Goal: Task Accomplishment & Management: Manage account settings

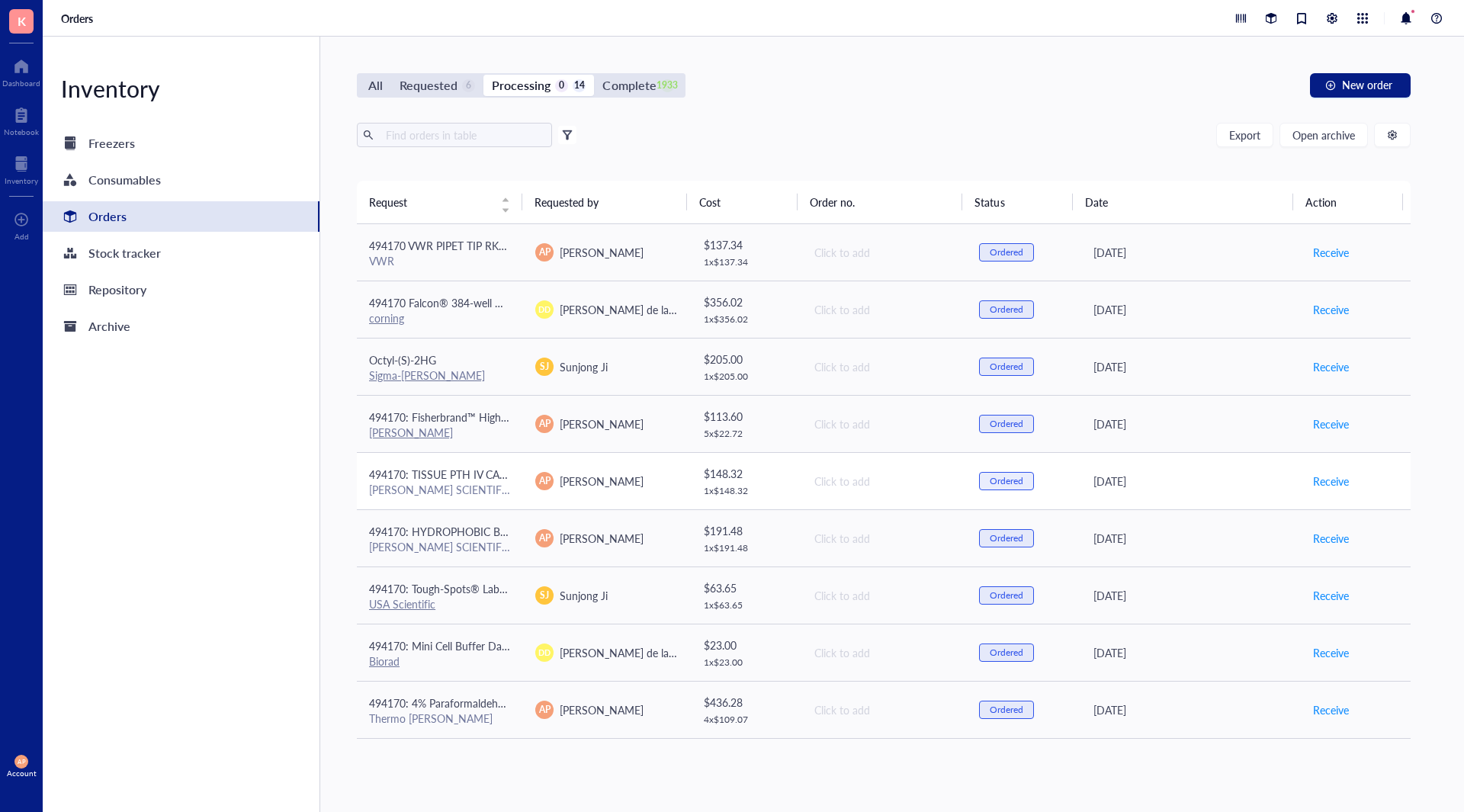
click at [493, 497] on td "494170: TISSUE PTH IV CASS GRN 1000/[PERSON_NAME] SCIENTIFIC COMPANY LLC" at bounding box center [441, 481] width 167 height 57
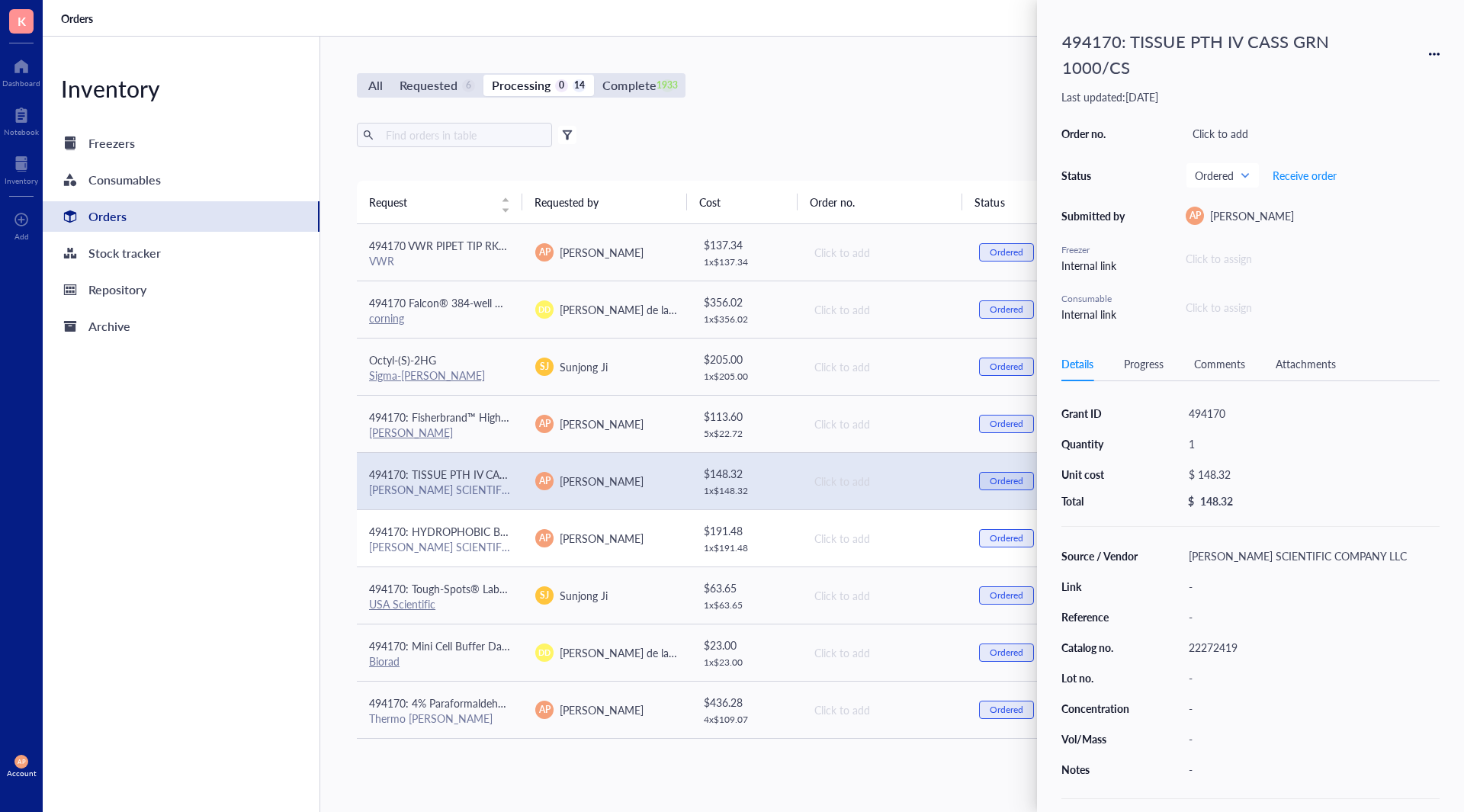
click at [487, 552] on div "[PERSON_NAME] SCIENTIFIC COMPANY LLC" at bounding box center [440, 546] width 141 height 13
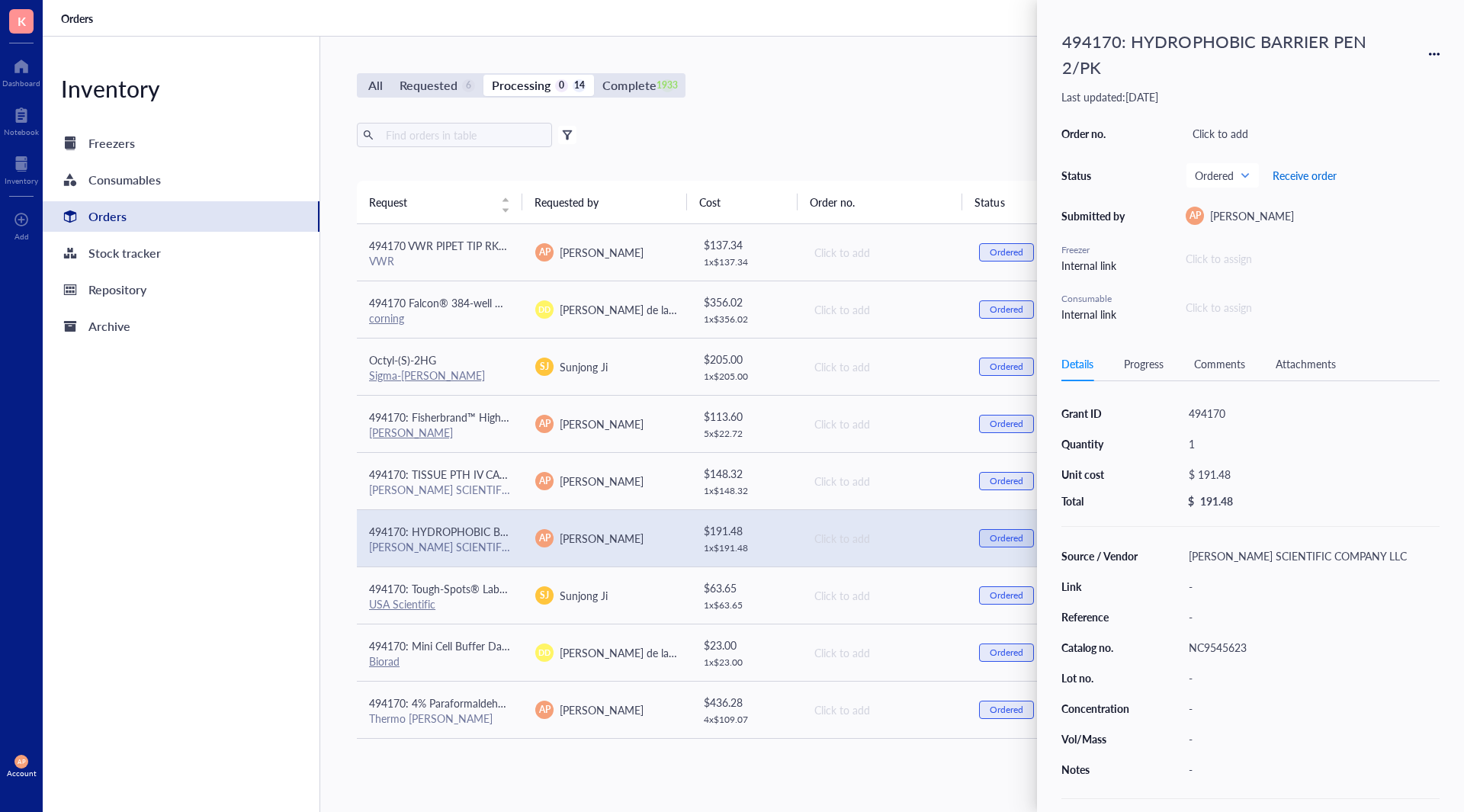
click at [1314, 175] on span "Receive order" at bounding box center [1305, 175] width 64 height 13
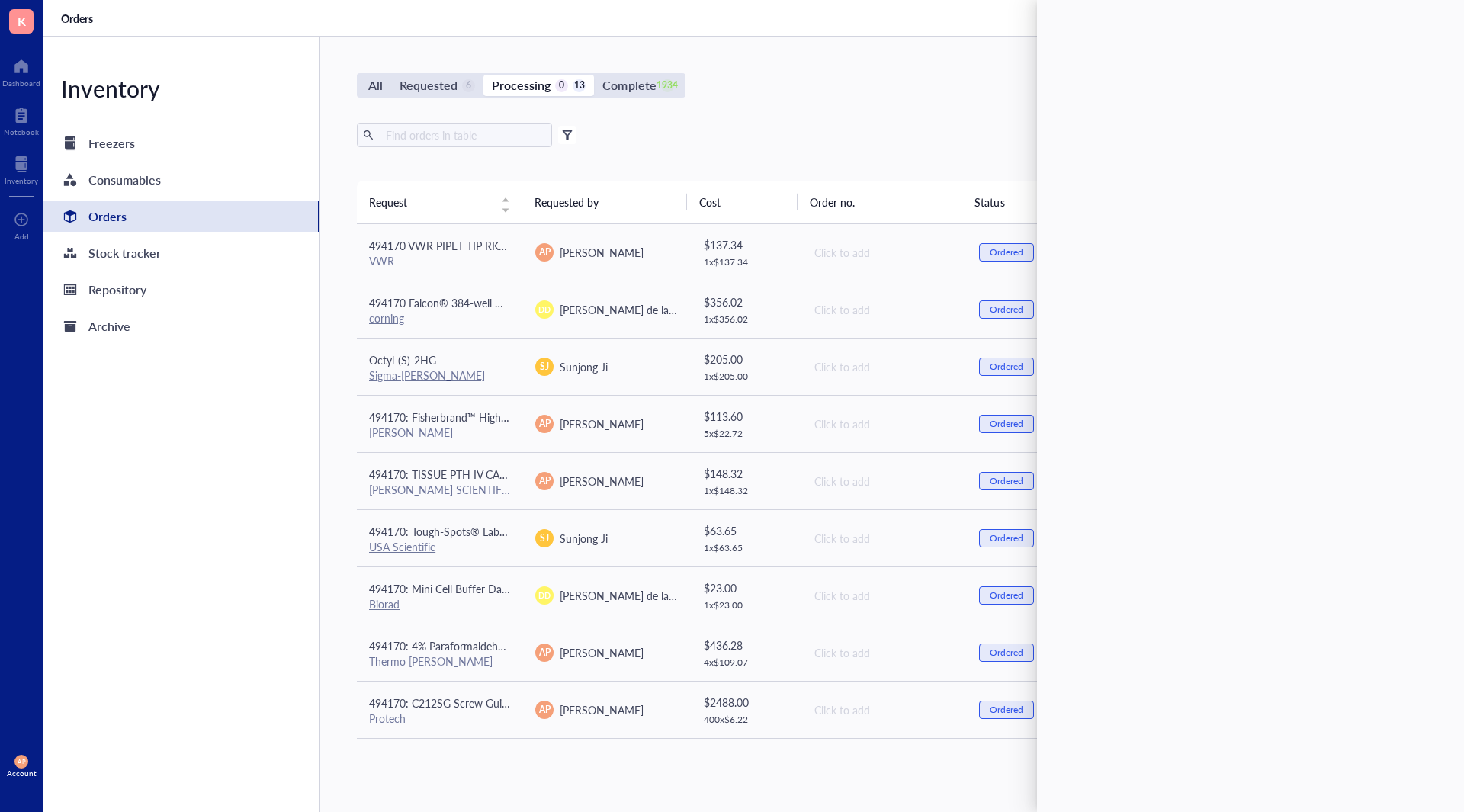
click at [765, 93] on div "All Requested 6 Processing 0 13 Complete 1934 New order" at bounding box center [884, 85] width 1054 height 24
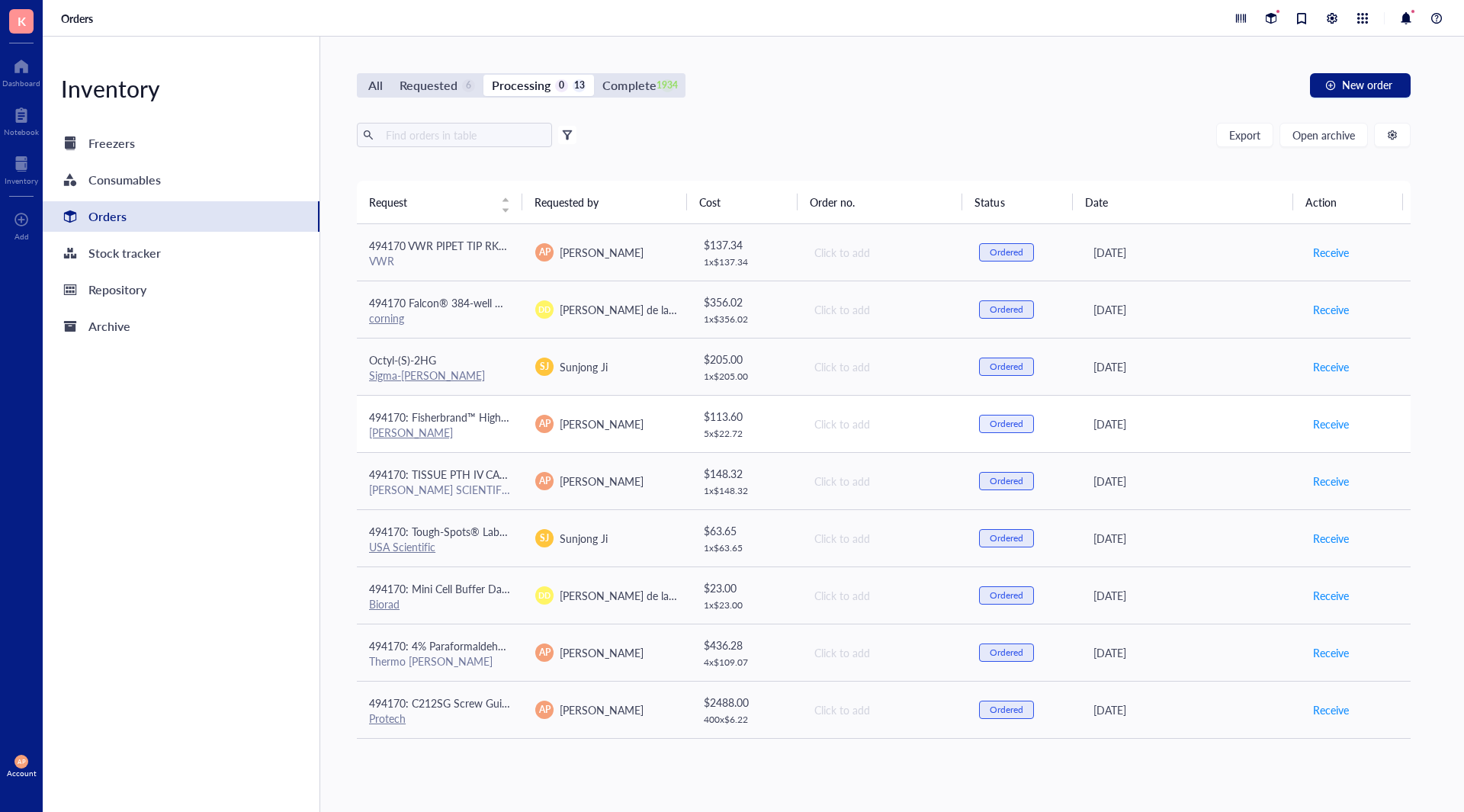
click at [466, 409] on span "494170: Fisherbrand™ High Precision Straight Tapered Flat Point Tweezers/Forceps" at bounding box center [565, 416] width 392 height 15
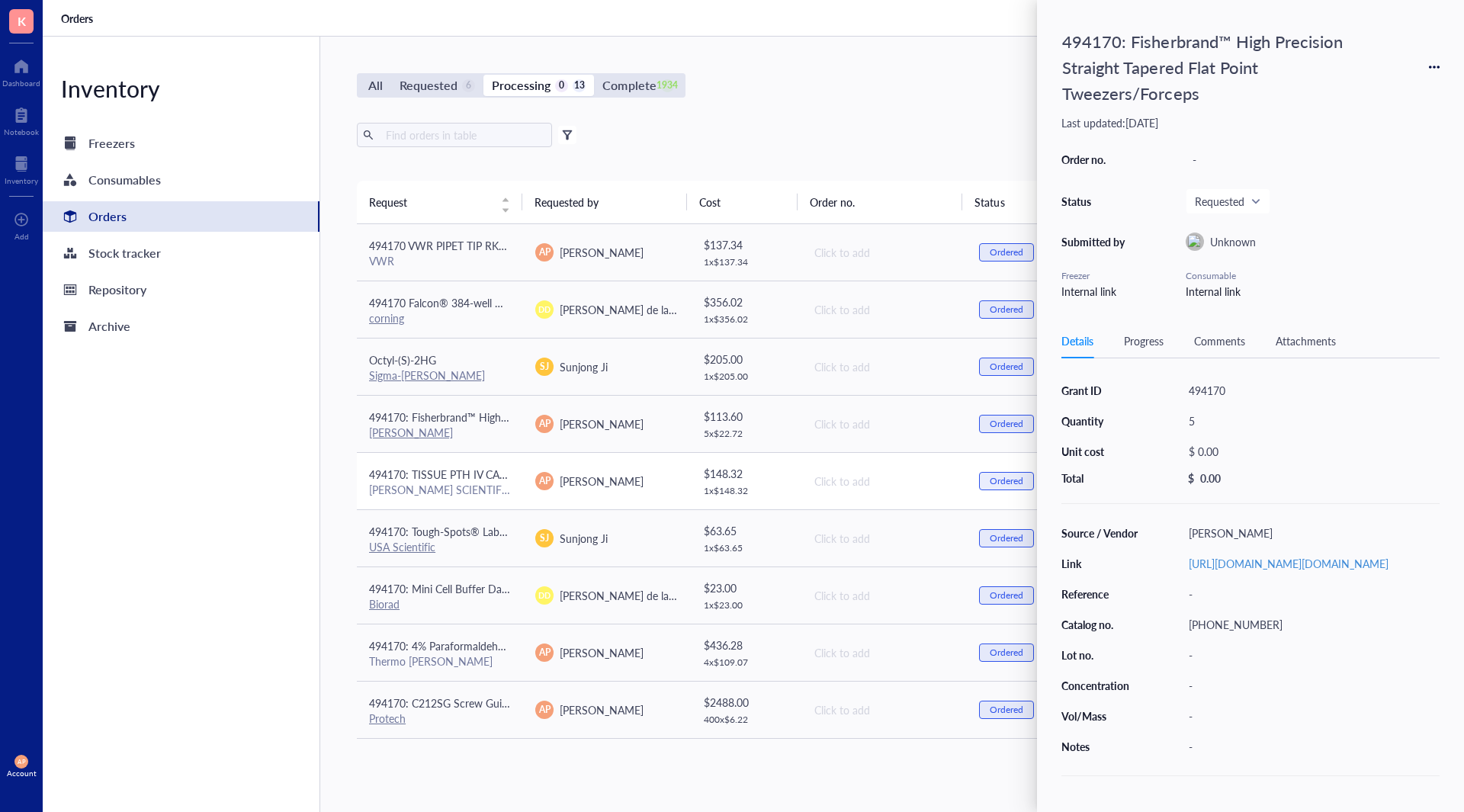
click at [467, 490] on div "[PERSON_NAME] SCIENTIFIC COMPANY LLC" at bounding box center [440, 489] width 141 height 13
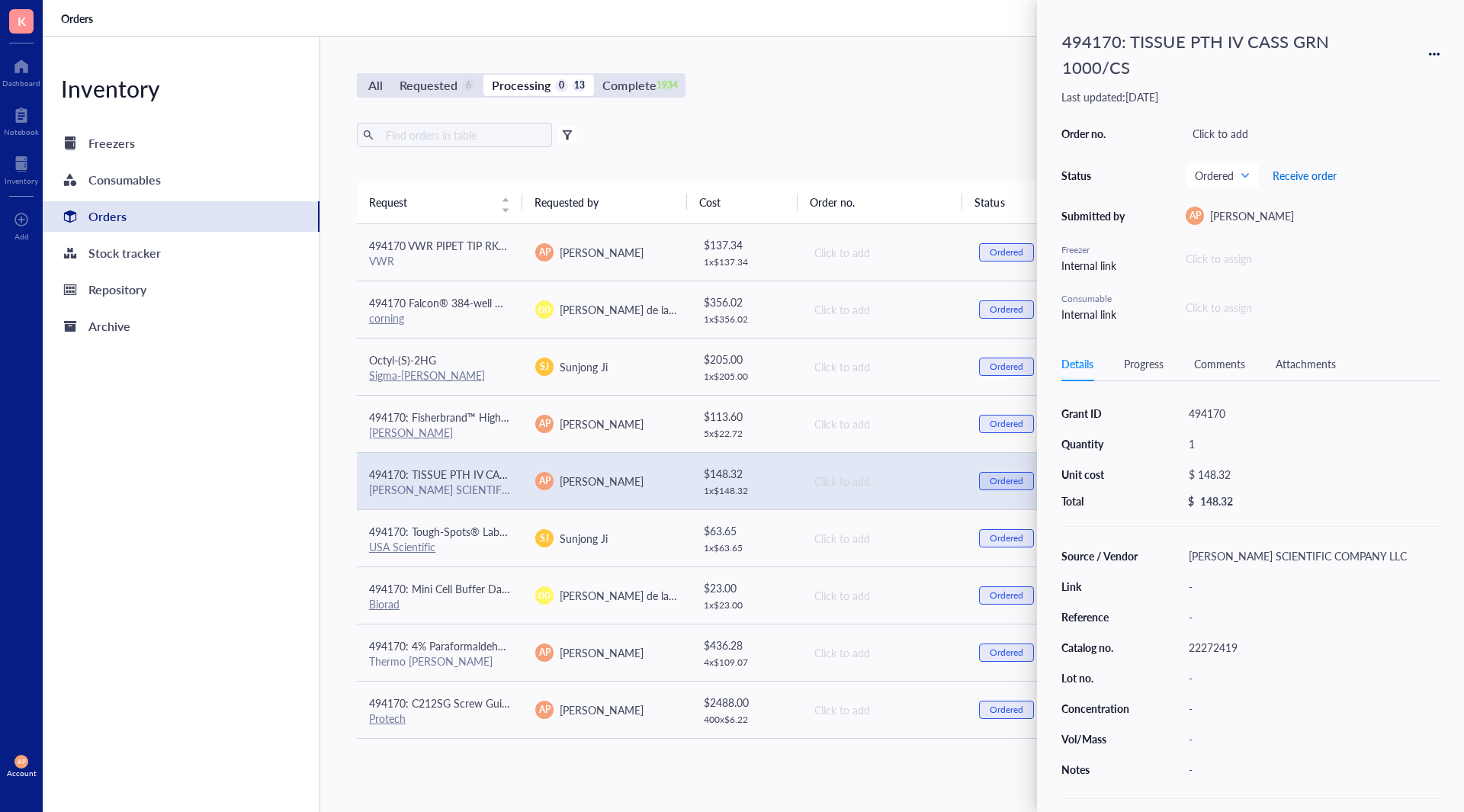
click at [1296, 171] on span "Receive order" at bounding box center [1305, 175] width 64 height 13
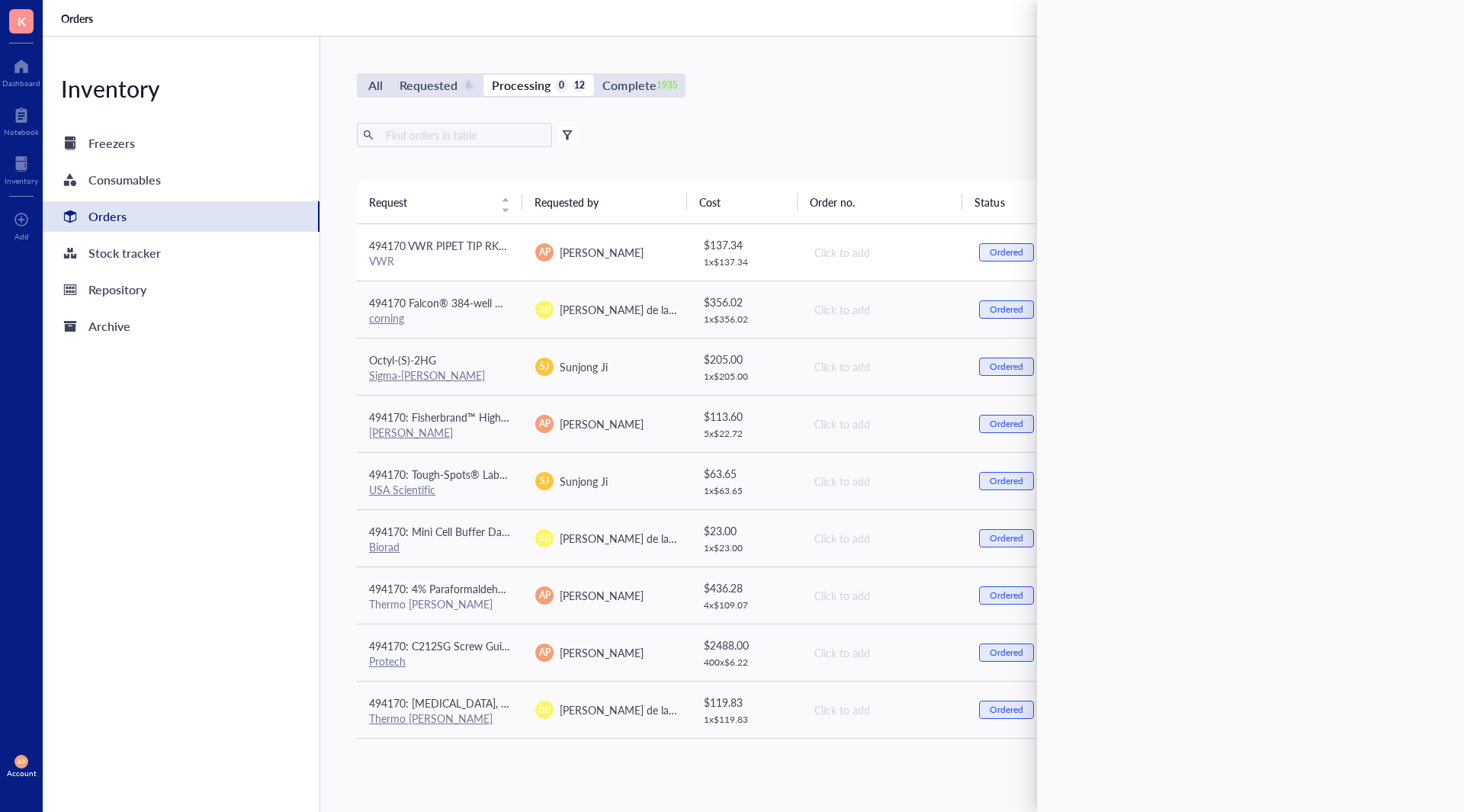
click at [460, 259] on div "VWR" at bounding box center [440, 261] width 141 height 13
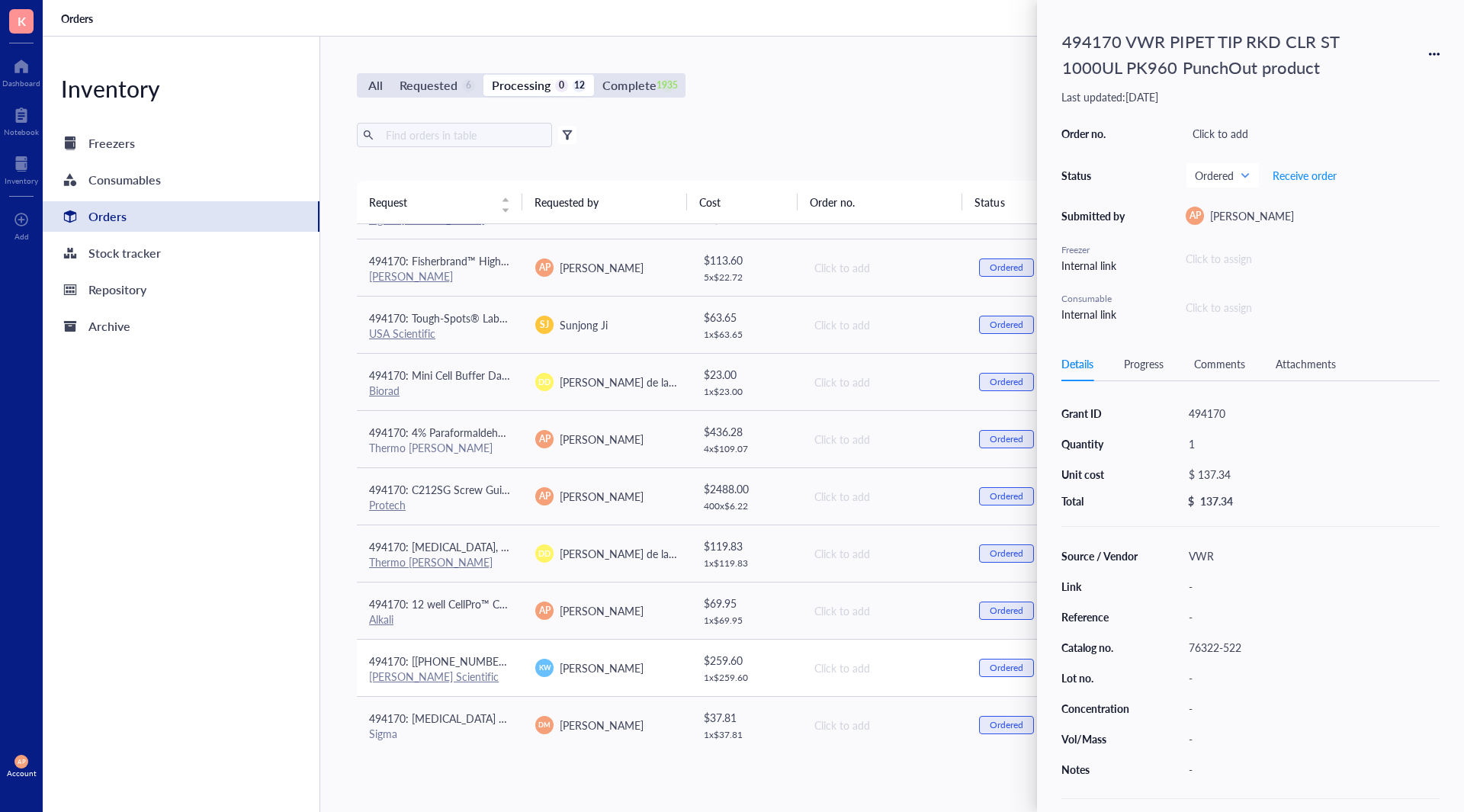
scroll to position [170, 0]
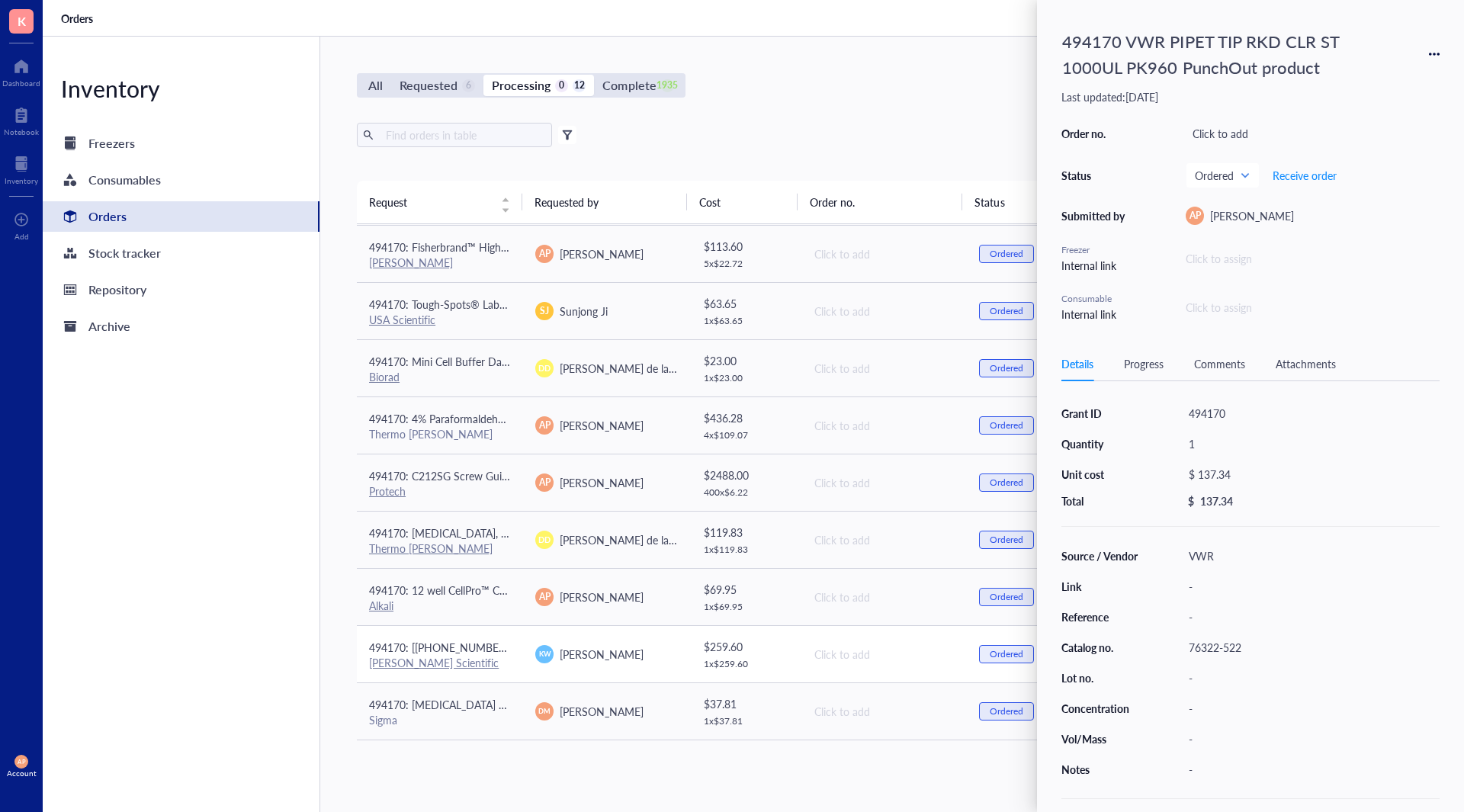
click at [498, 651] on span "494170: [[PHONE_NUMBER]] 25 mL individually wrapped resevoirs" at bounding box center [528, 647] width 320 height 15
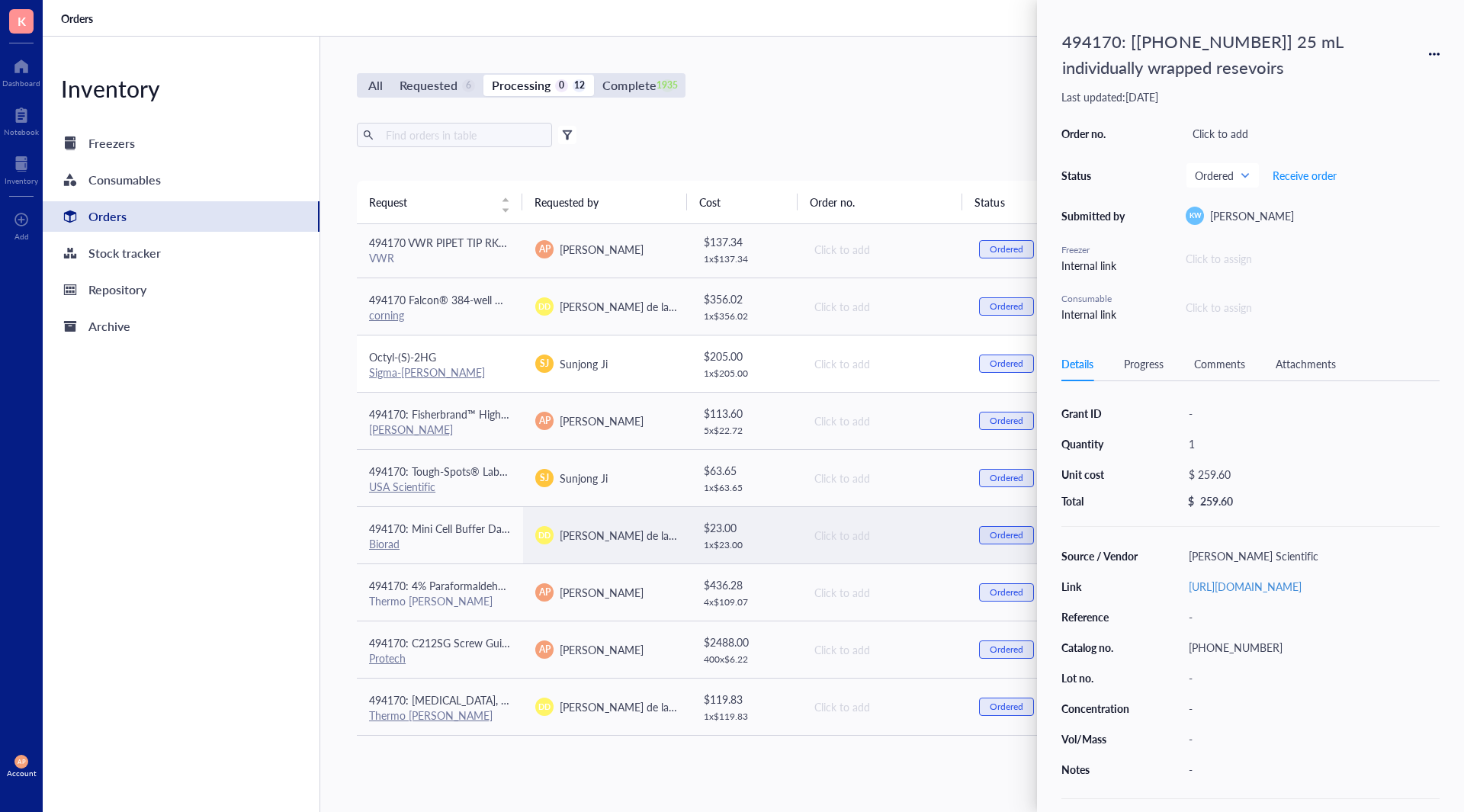
scroll to position [0, 0]
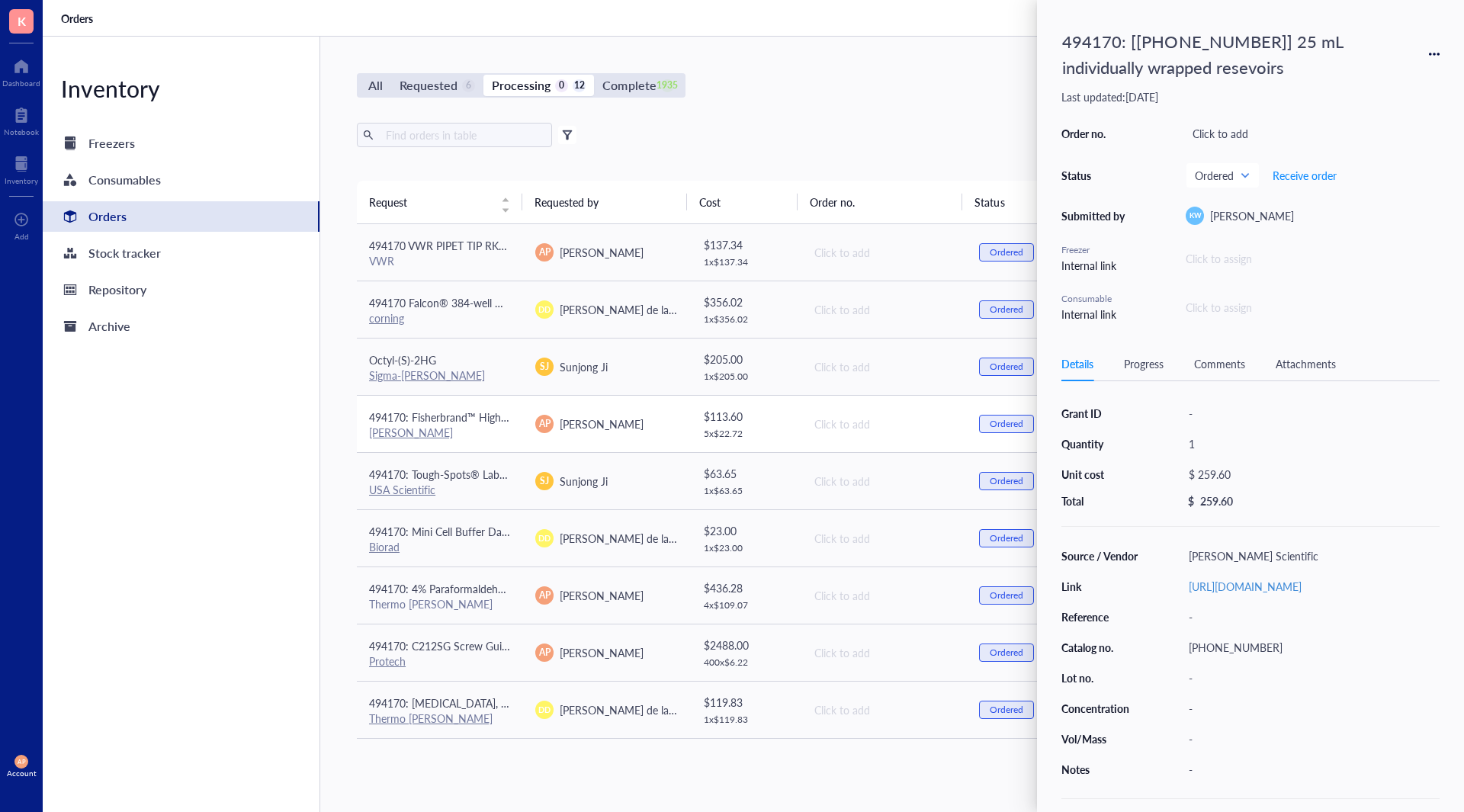
click at [487, 415] on span "494170: Fisherbrand™ High Precision Straight Tapered Flat Point Tweezers/Forceps" at bounding box center [565, 416] width 392 height 15
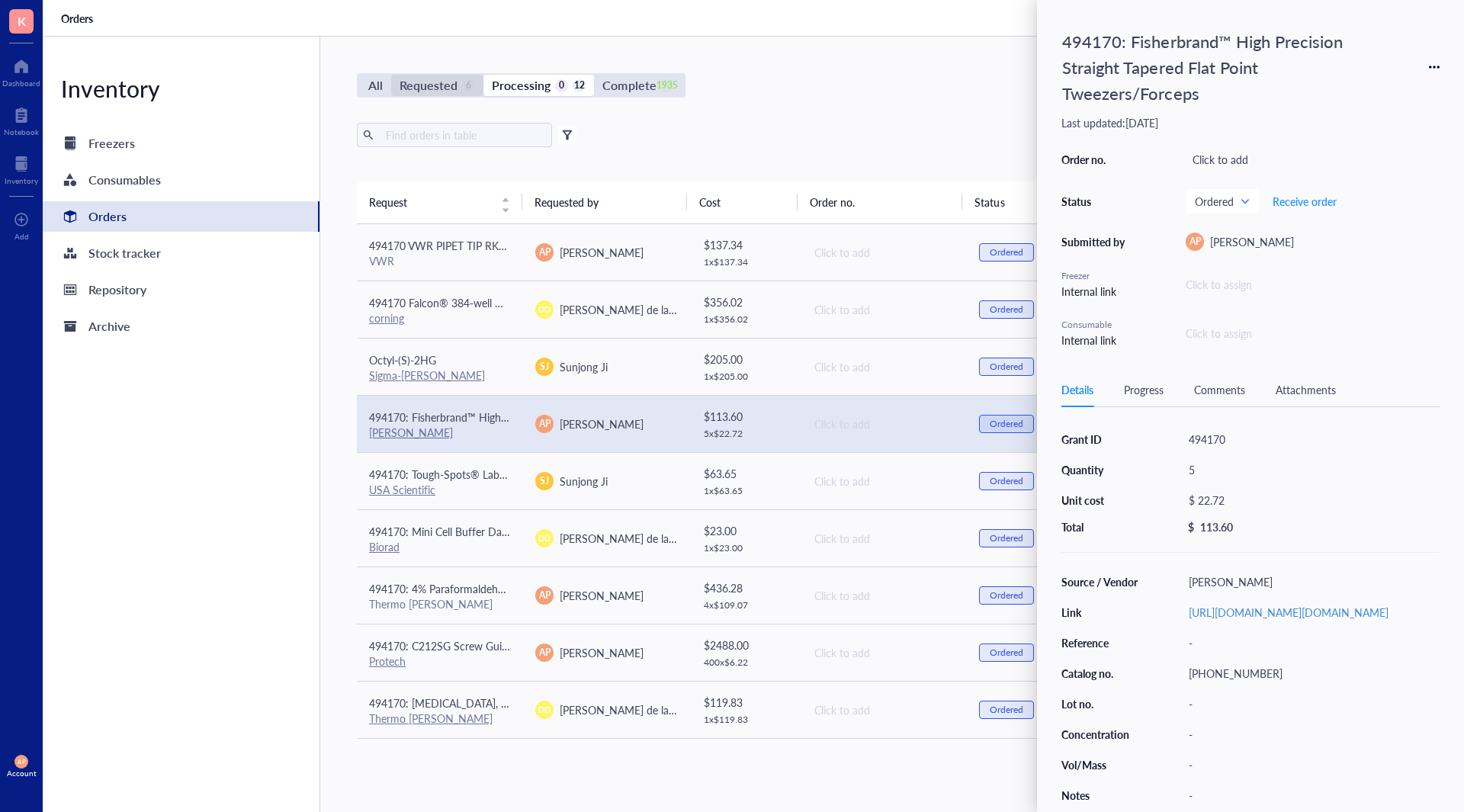
click at [442, 80] on div "Requested" at bounding box center [428, 85] width 58 height 21
click at [391, 74] on input "Requested 6" at bounding box center [391, 74] width 0 height 0
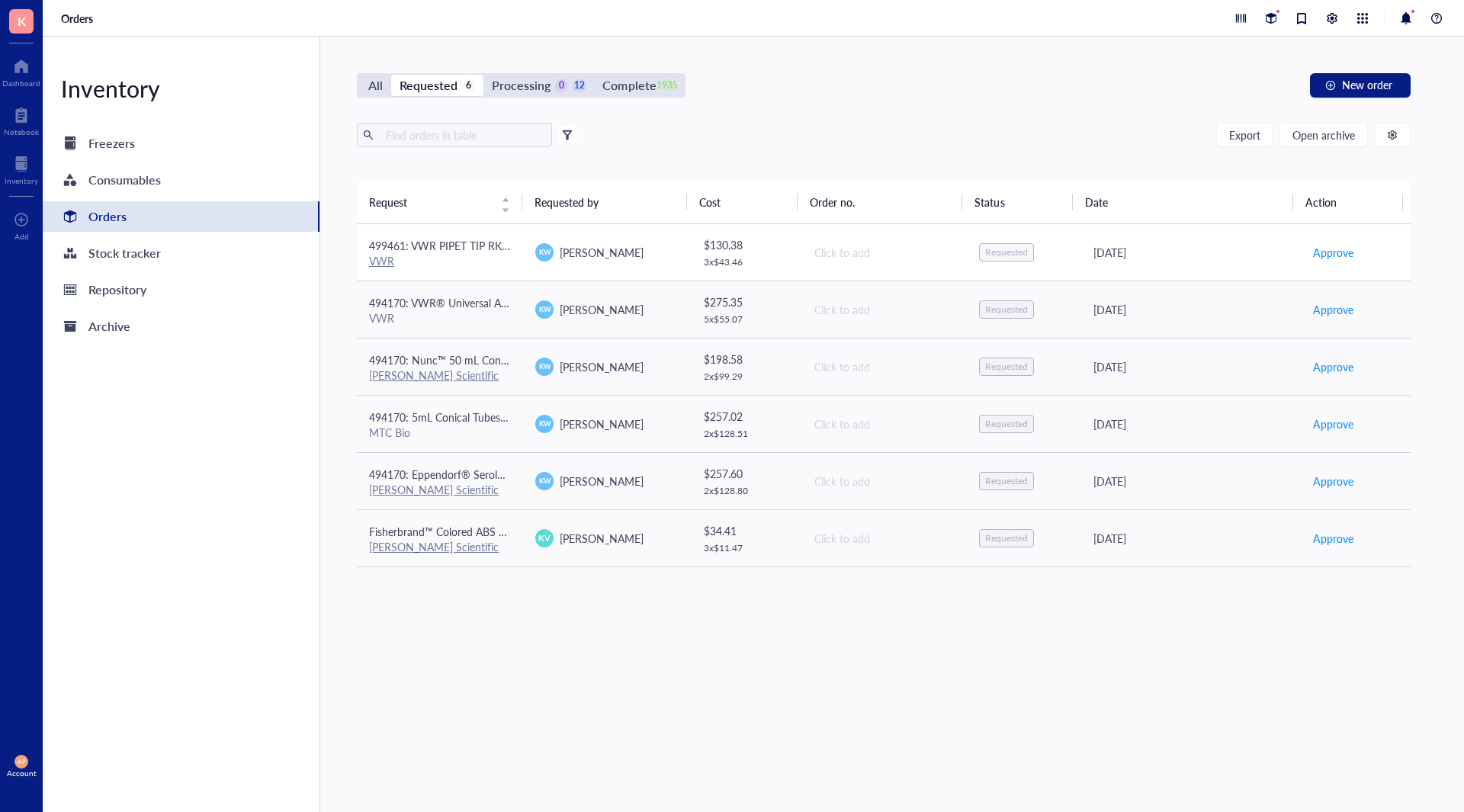
click at [451, 264] on div "VWR" at bounding box center [440, 261] width 141 height 13
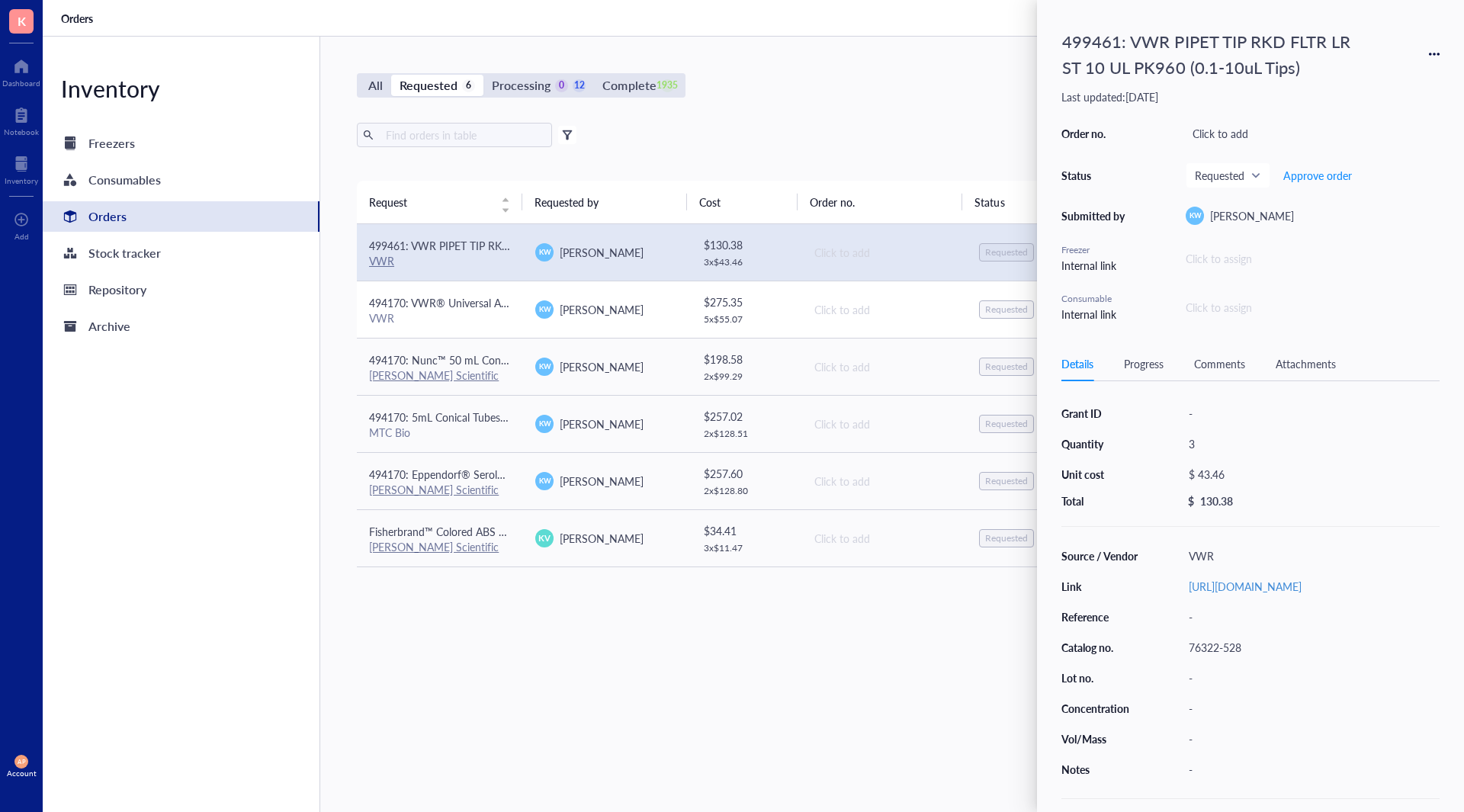
click at [466, 328] on td "494170: VWR® Universal Aerosol Filter Pipet Tips, Racked, Sterile, 100 - 1000 µ…" at bounding box center [441, 309] width 167 height 57
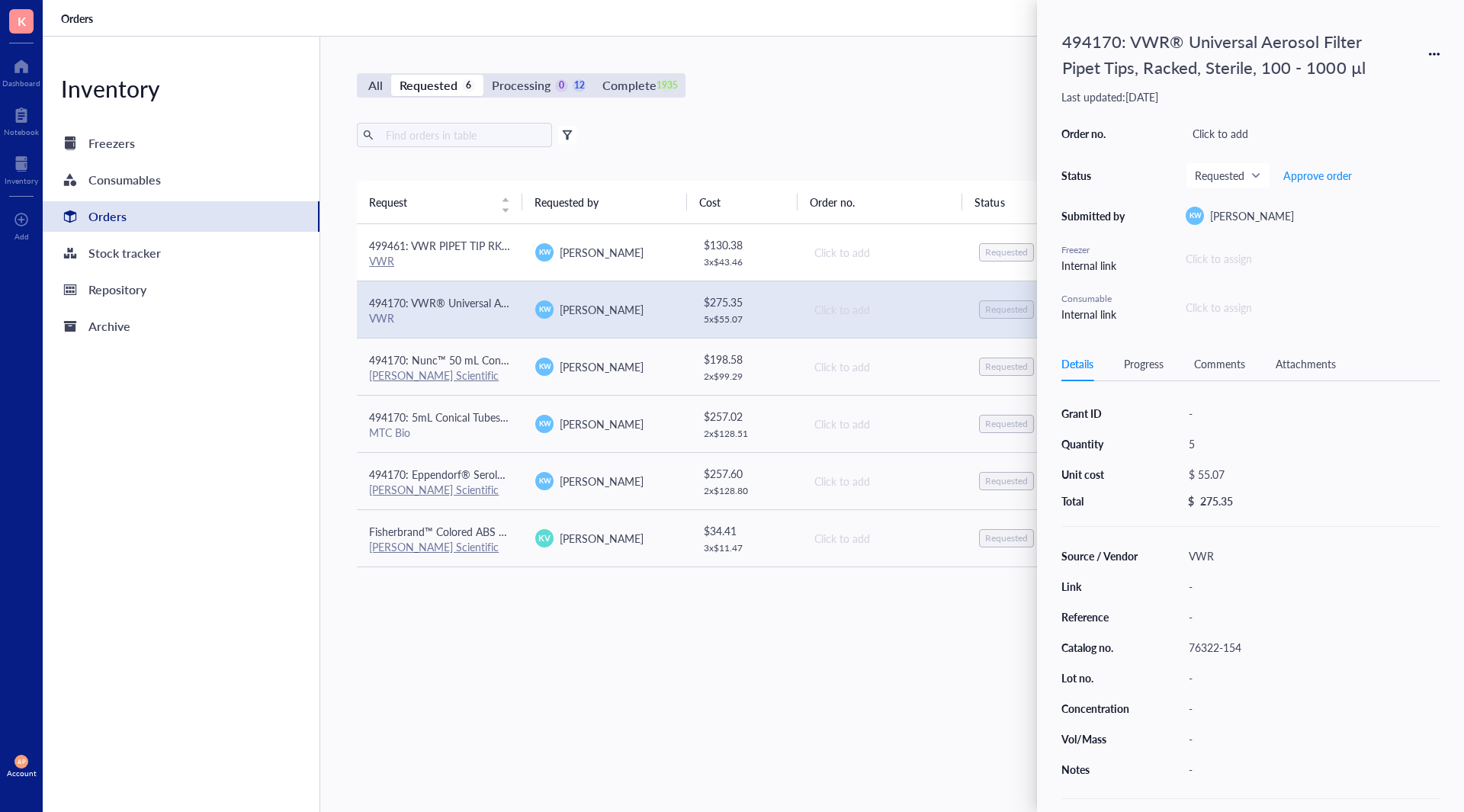
click at [473, 279] on td "499461: VWR PIPET TIP RKD FLTR LR ST 10 UL PK960 (0.1-10uL Tips) VWR" at bounding box center [441, 252] width 167 height 57
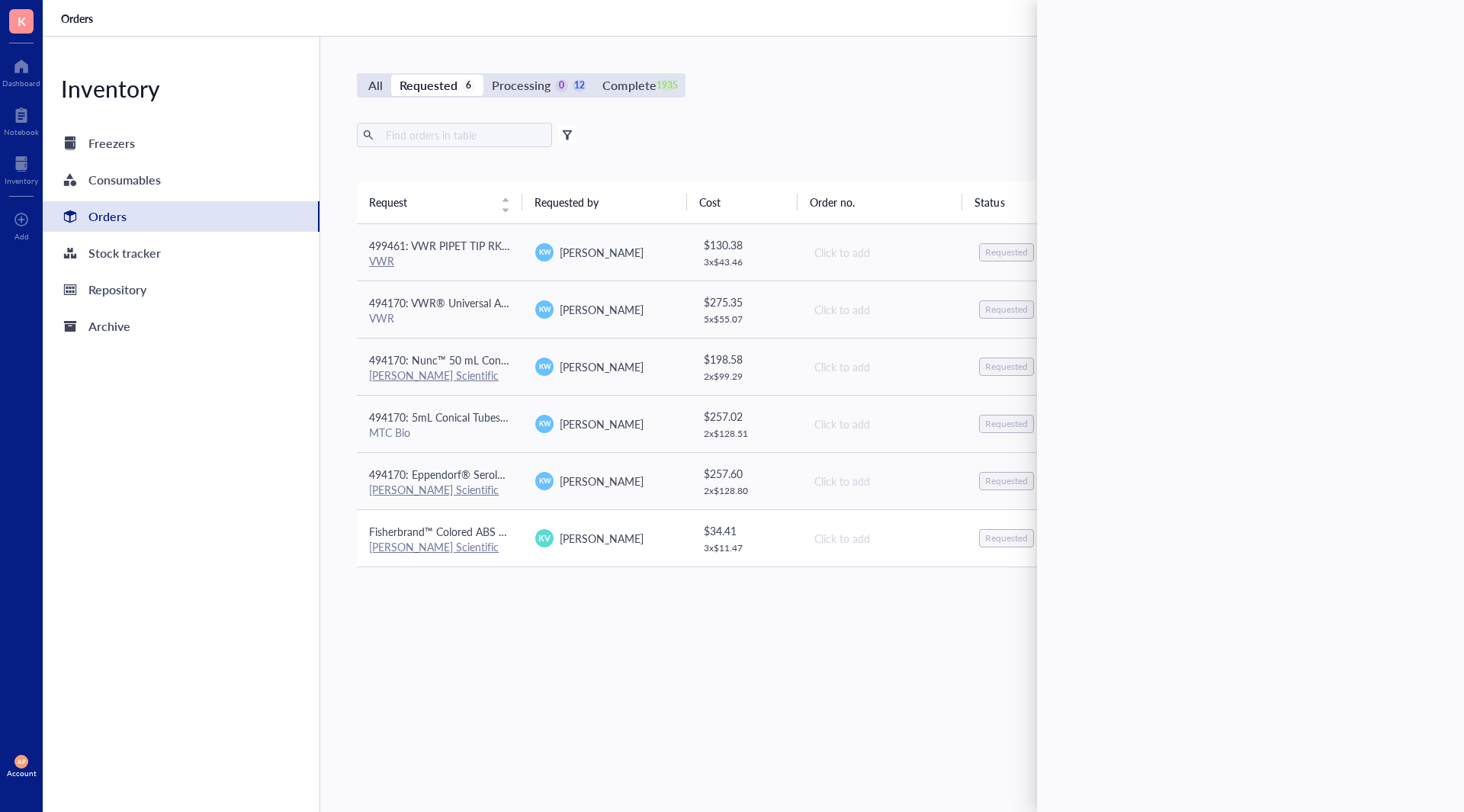
click at [494, 558] on td "Fisherbrand™ Colored ABS 50 Place Slide Boxes [PERSON_NAME] Scientific" at bounding box center [441, 538] width 167 height 57
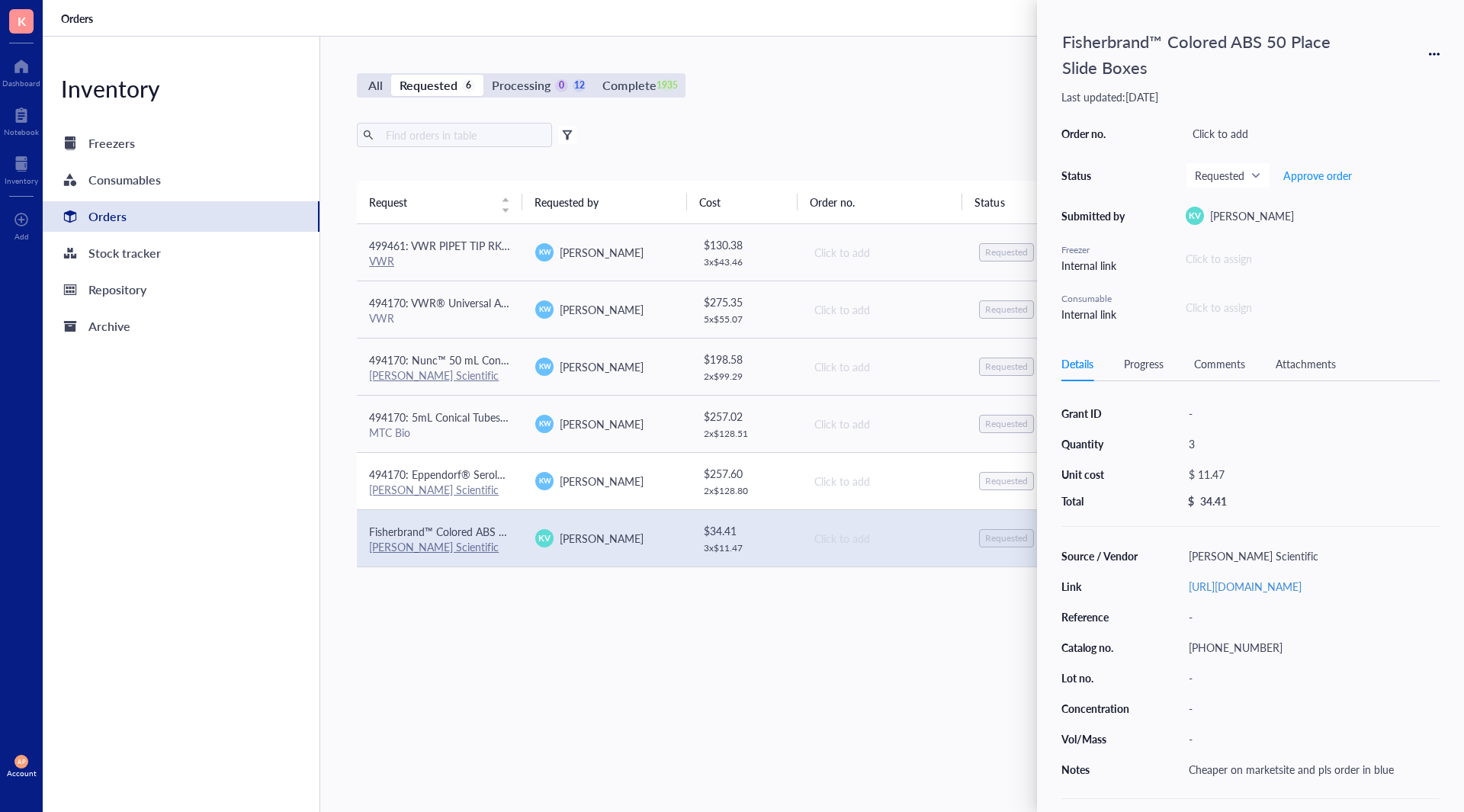
click at [492, 483] on div "[PERSON_NAME] Scientific" at bounding box center [440, 489] width 141 height 13
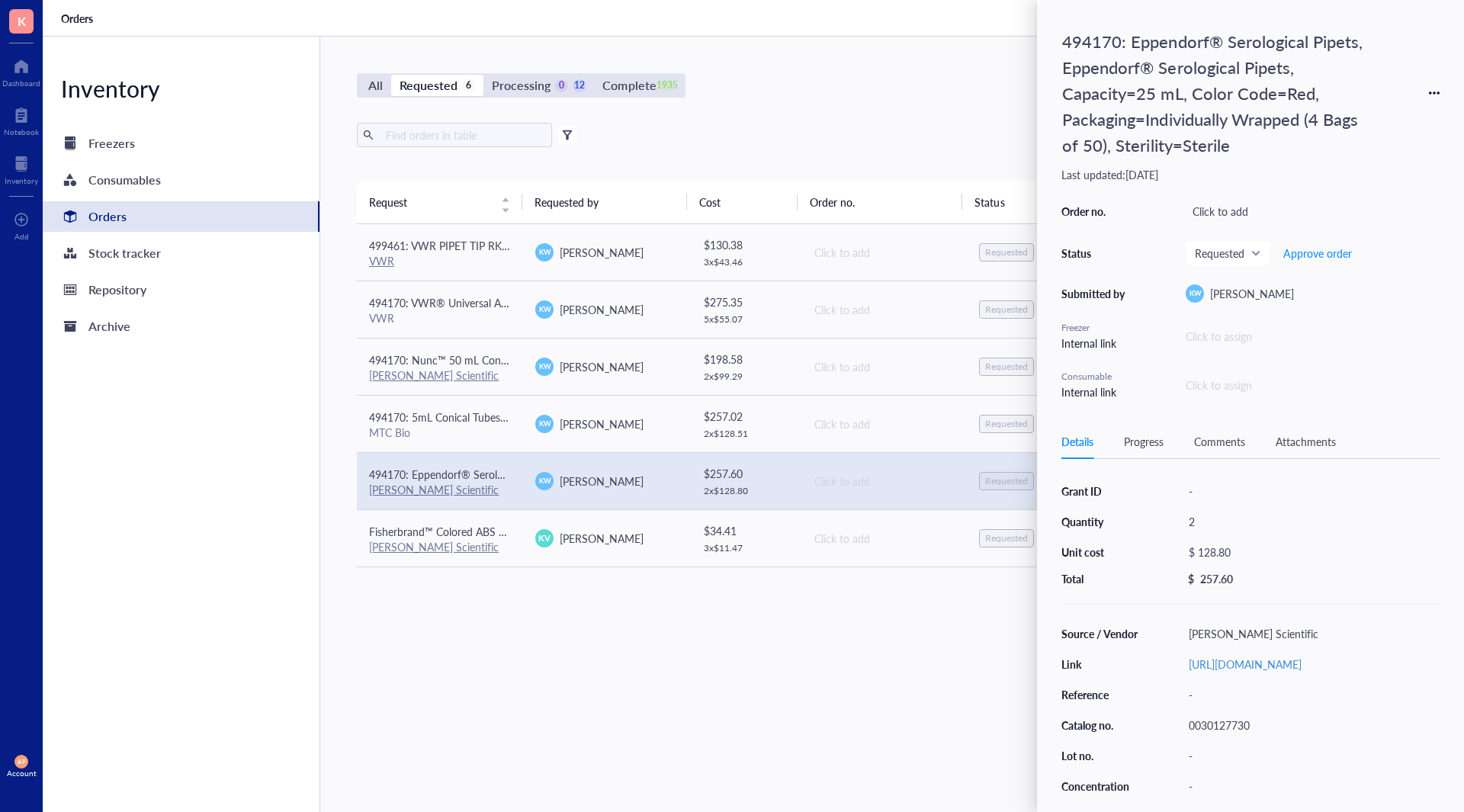
click at [535, 671] on div "Request Requested by Cost Order no. Status Date Action 499461: VWR PIPET TIP RK…" at bounding box center [884, 460] width 1054 height 559
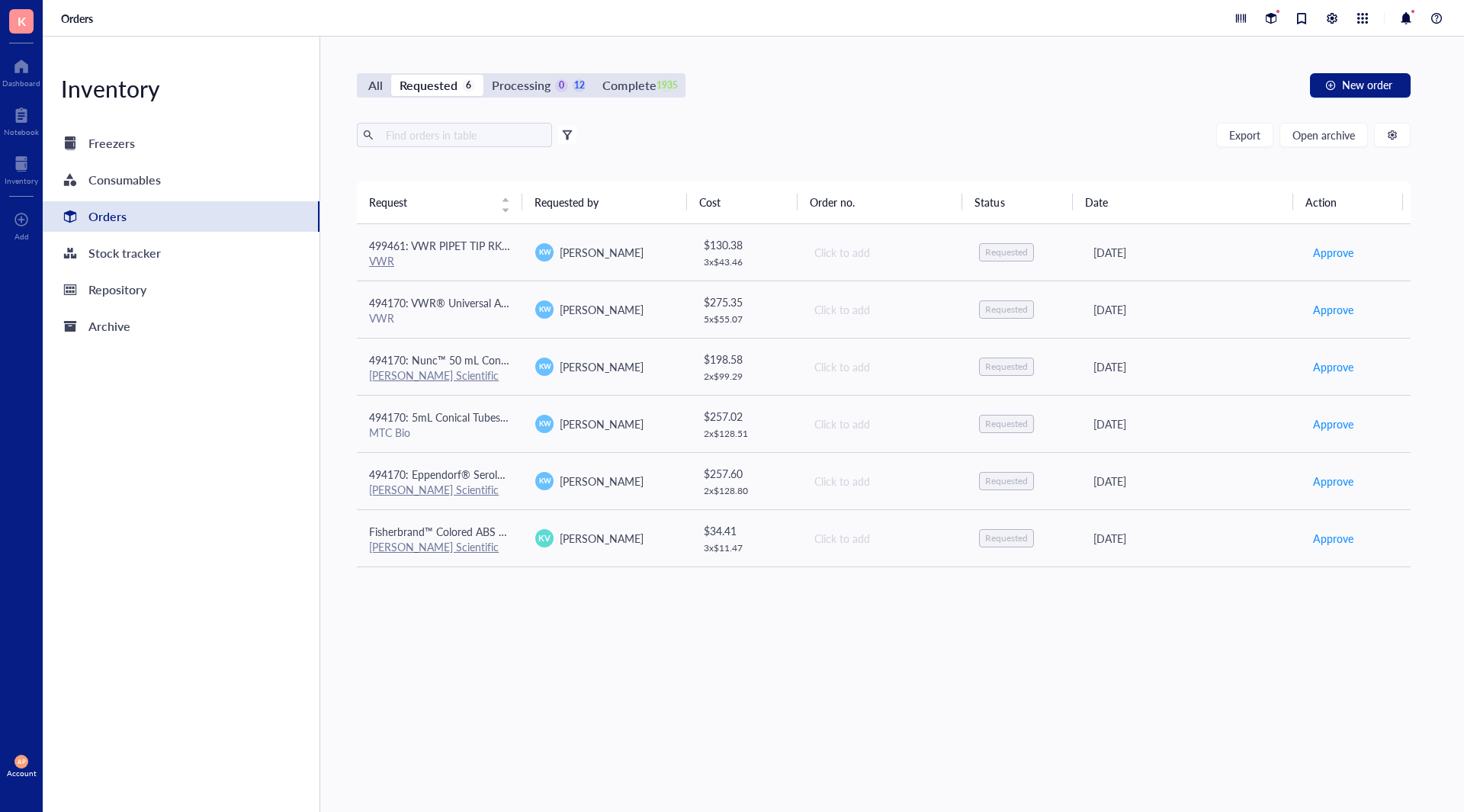
click at [521, 625] on div "Request Requested by Cost Order no. Status Date Action 499461: VWR PIPET TIP RK…" at bounding box center [884, 460] width 1054 height 559
